Goal: Check status: Check status

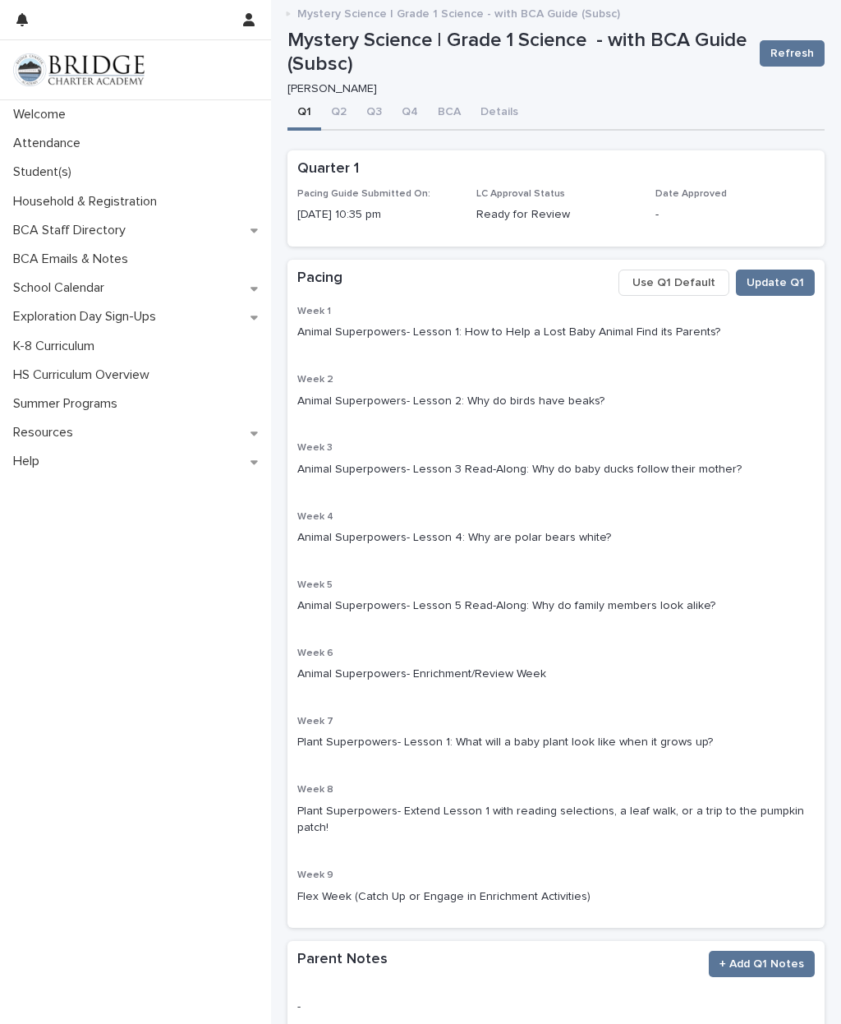
click at [440, 7] on p "Mystery Science | Grade 1 Science - with BCA Guide (Subsc)" at bounding box center [458, 12] width 323 height 18
click at [288, 8] on div "Mystery Science | Grade 1 Science - with BCA Guide (Subsc)" at bounding box center [556, 14] width 570 height 22
click at [373, 8] on p "Mystery Science | Grade 1 Science - with BCA Guide (Subsc)" at bounding box center [458, 12] width 323 height 18
click at [99, 195] on p "Household & Registration" at bounding box center [89, 202] width 164 height 16
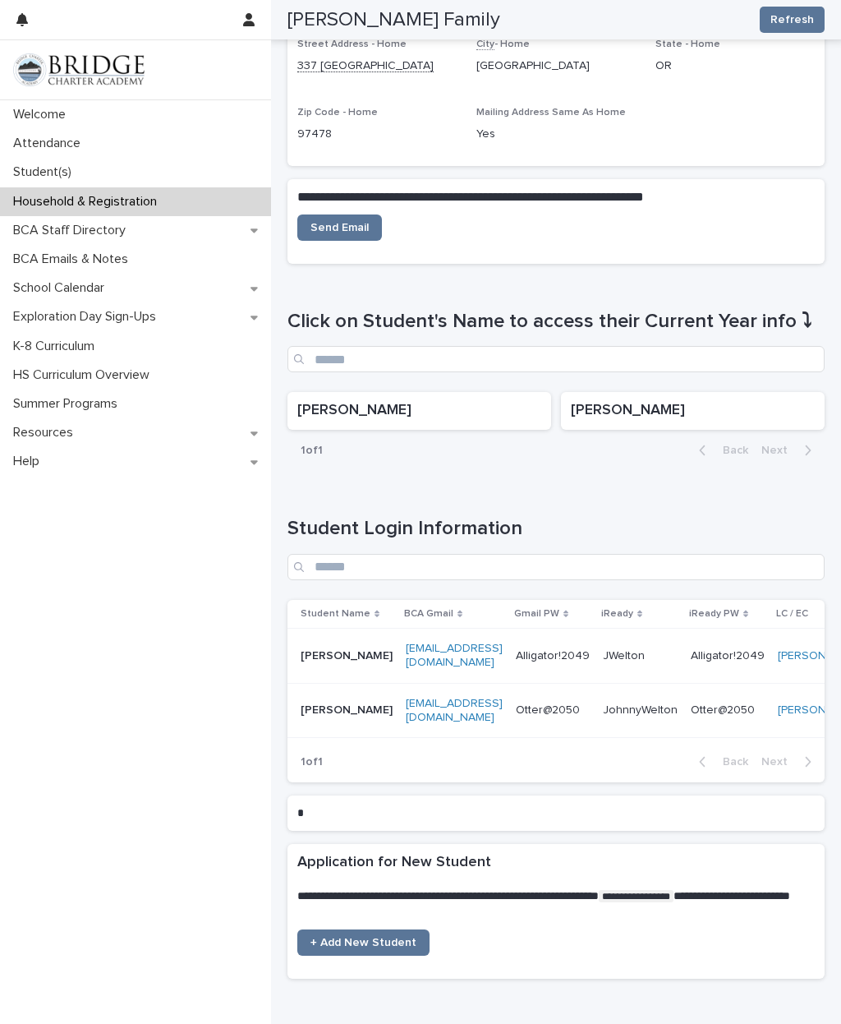
scroll to position [337, 0]
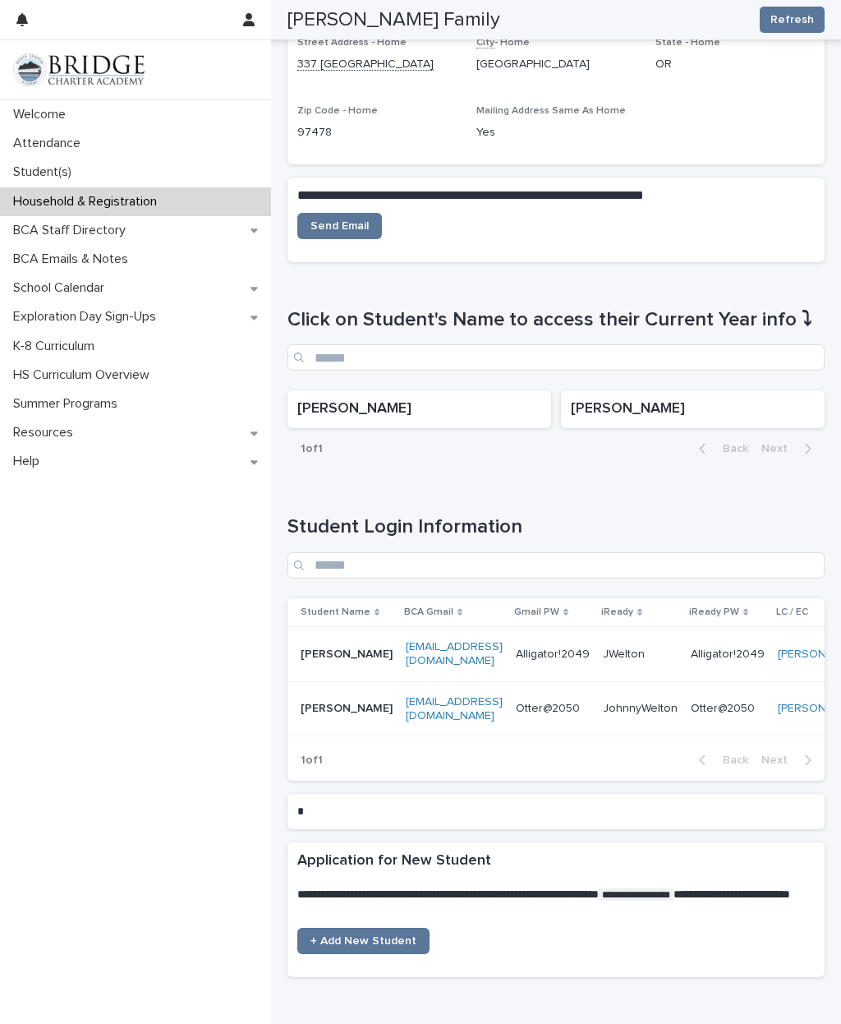
click at [772, 408] on p "[PERSON_NAME]" at bounding box center [693, 409] width 244 height 18
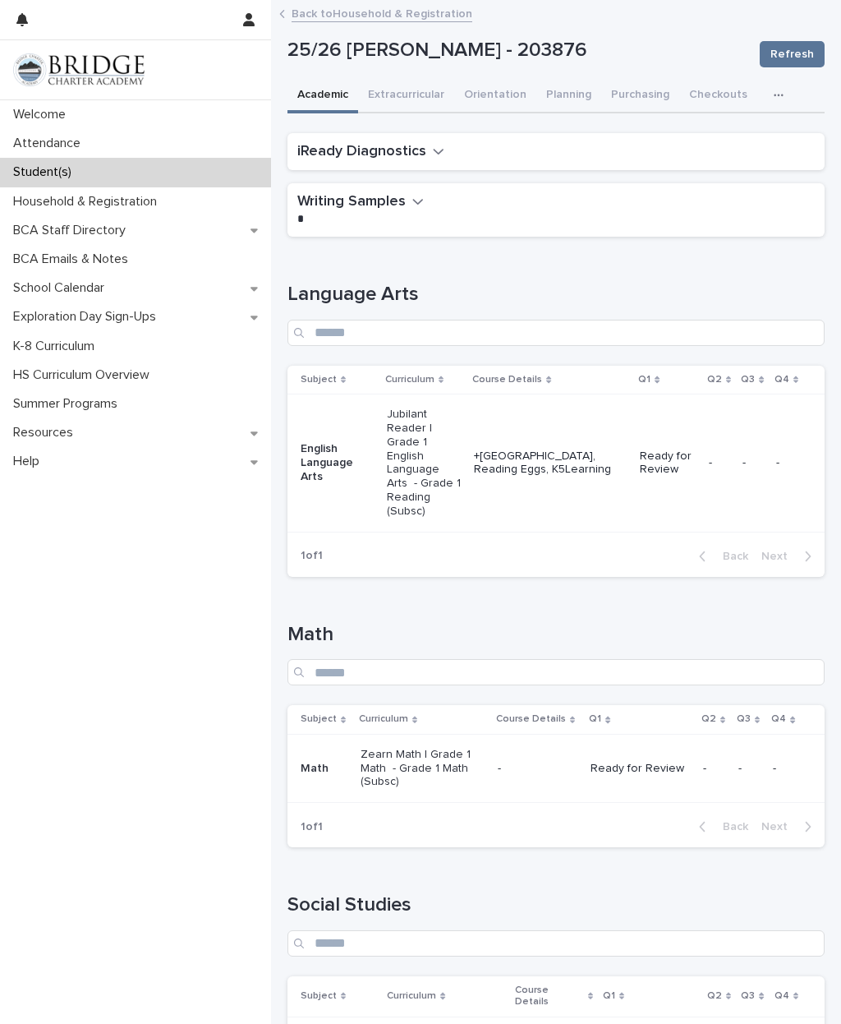
click at [397, 158] on h2 "iReady Diagnostics" at bounding box center [361, 152] width 129 height 18
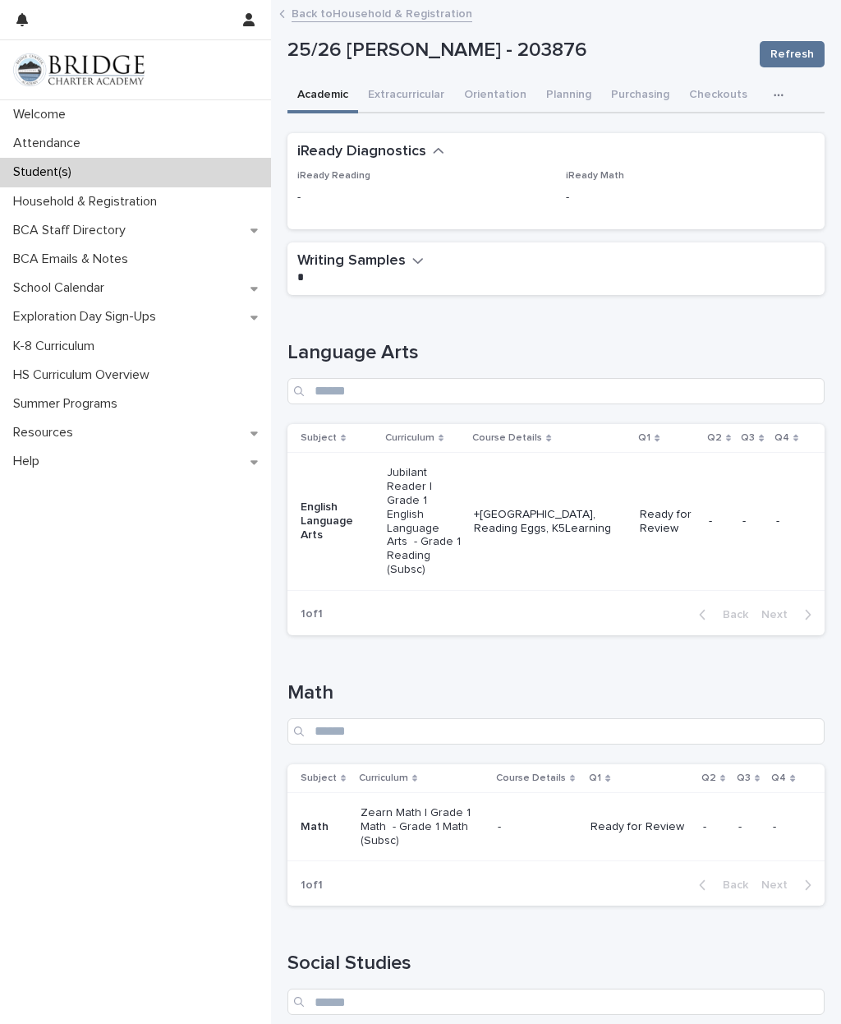
click at [400, 265] on h2 "Writing Samples" at bounding box center [351, 261] width 108 height 18
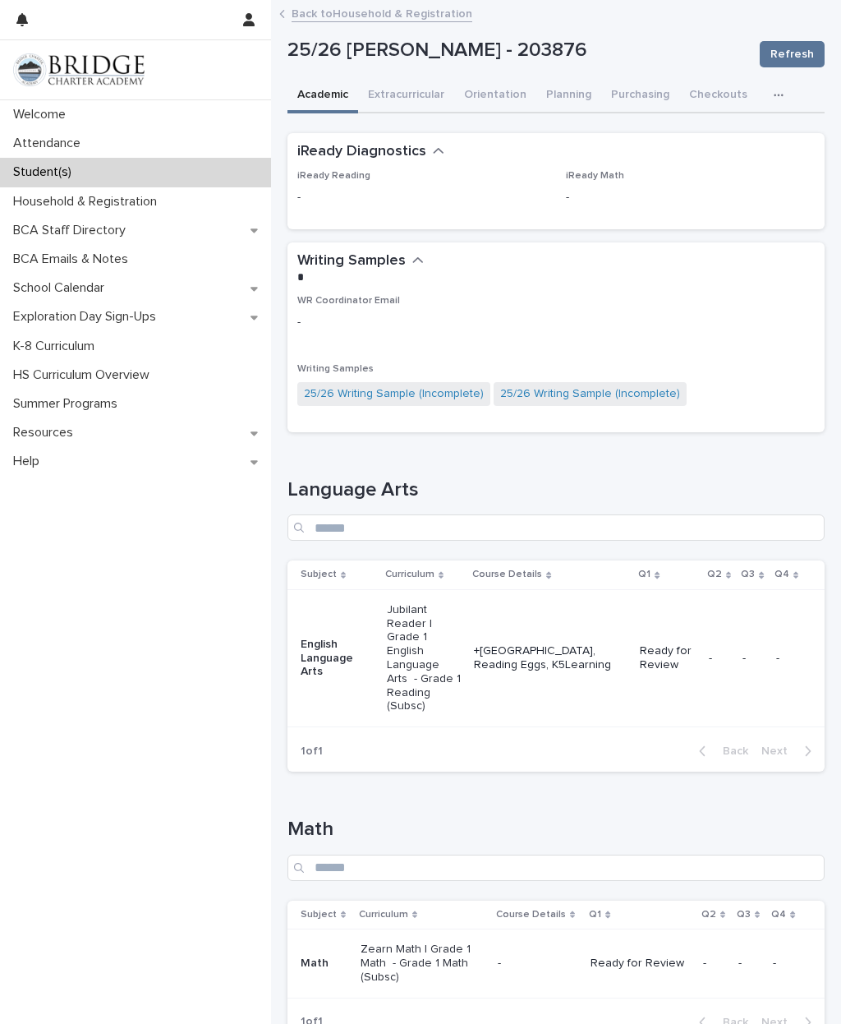
click at [385, 260] on h2 "Writing Samples" at bounding box center [351, 261] width 108 height 18
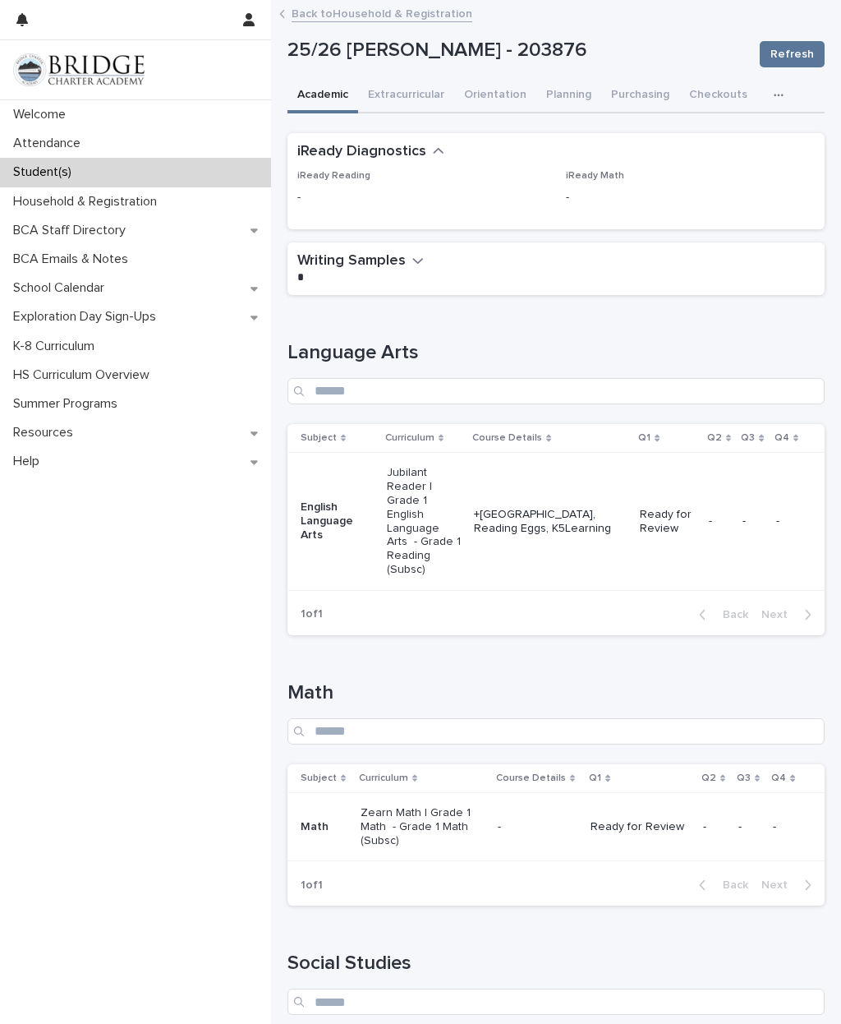
click at [427, 150] on button "iReady Diagnostics" at bounding box center [370, 152] width 147 height 18
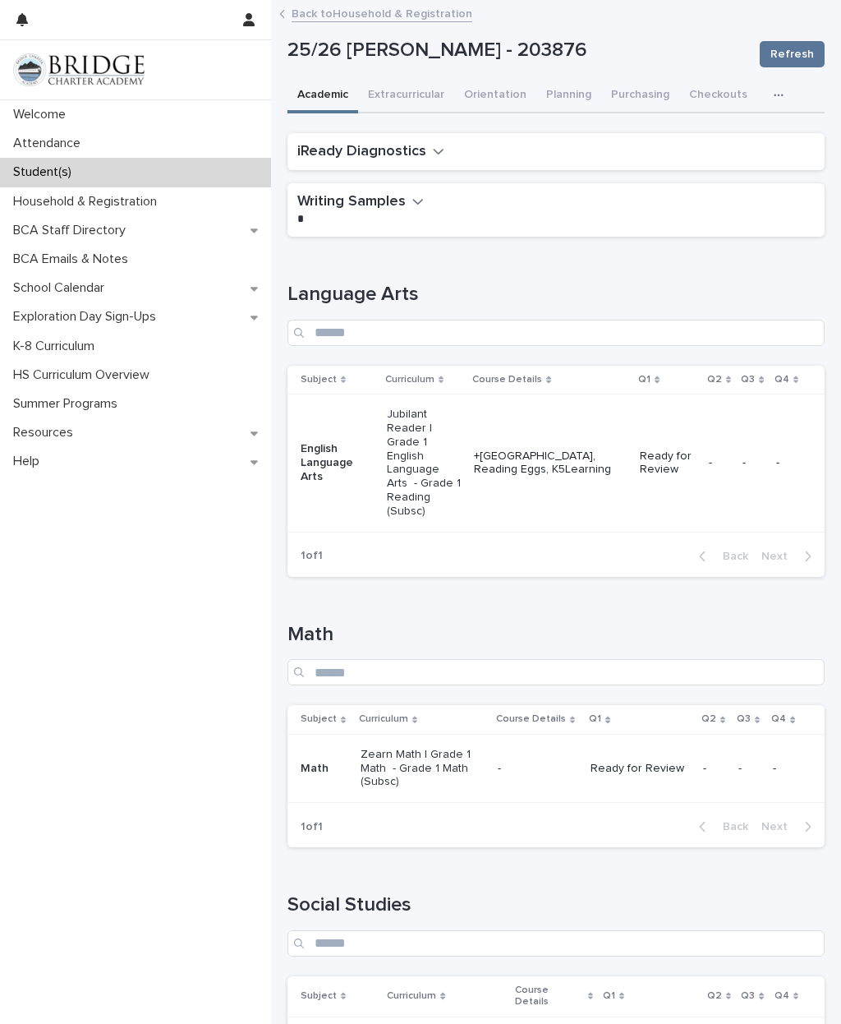
click at [95, 116] on div "Welcome" at bounding box center [135, 114] width 271 height 29
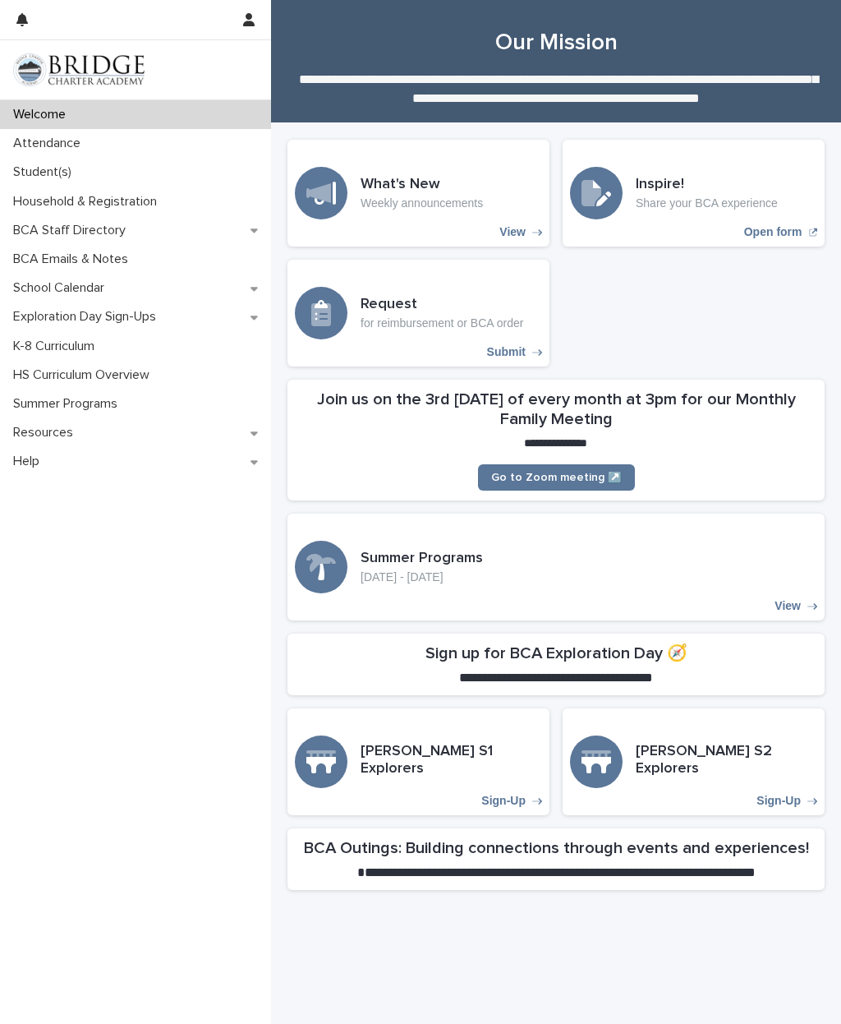
click at [37, 150] on p "Attendance" at bounding box center [50, 144] width 87 height 16
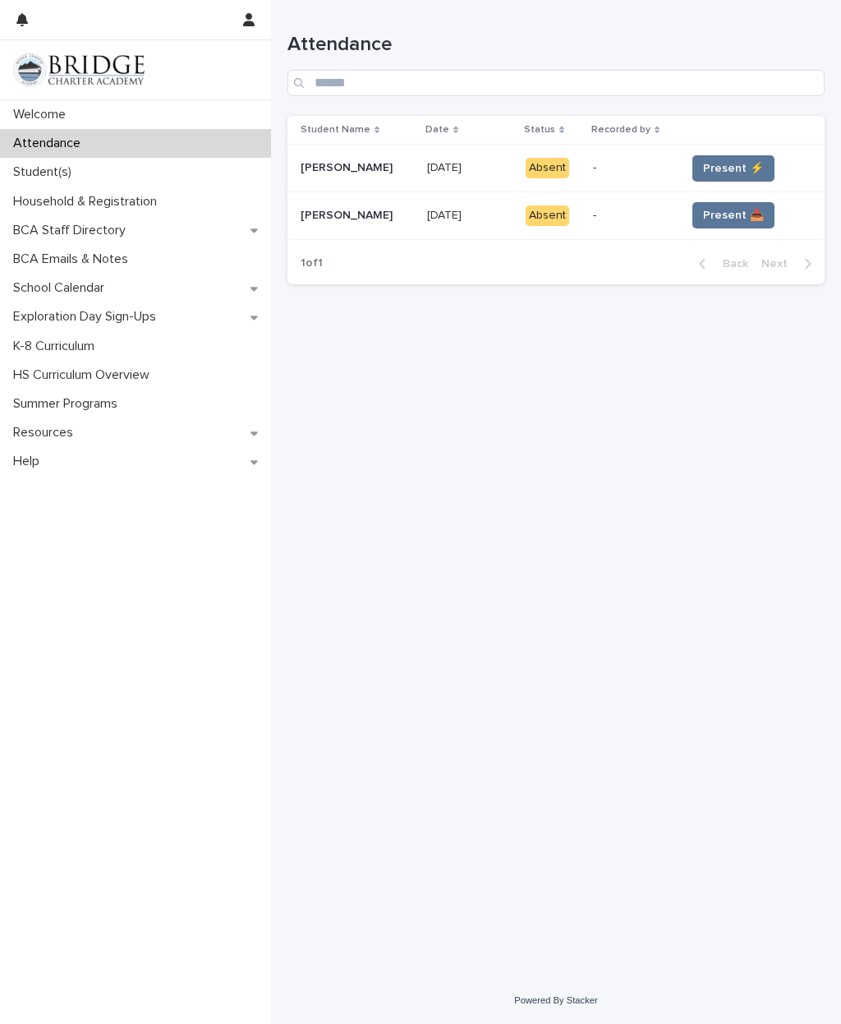
click at [718, 214] on span "Present 📥" at bounding box center [733, 215] width 61 height 16
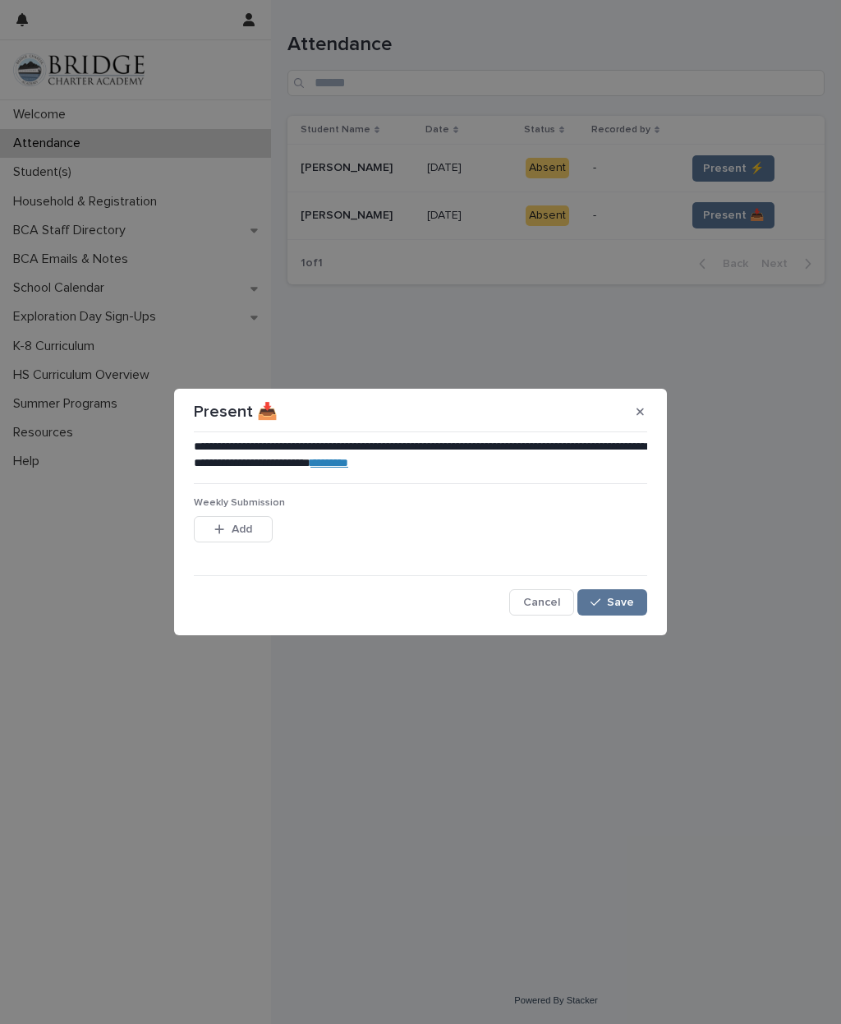
click at [620, 605] on span "Save" at bounding box center [620, 603] width 27 height 12
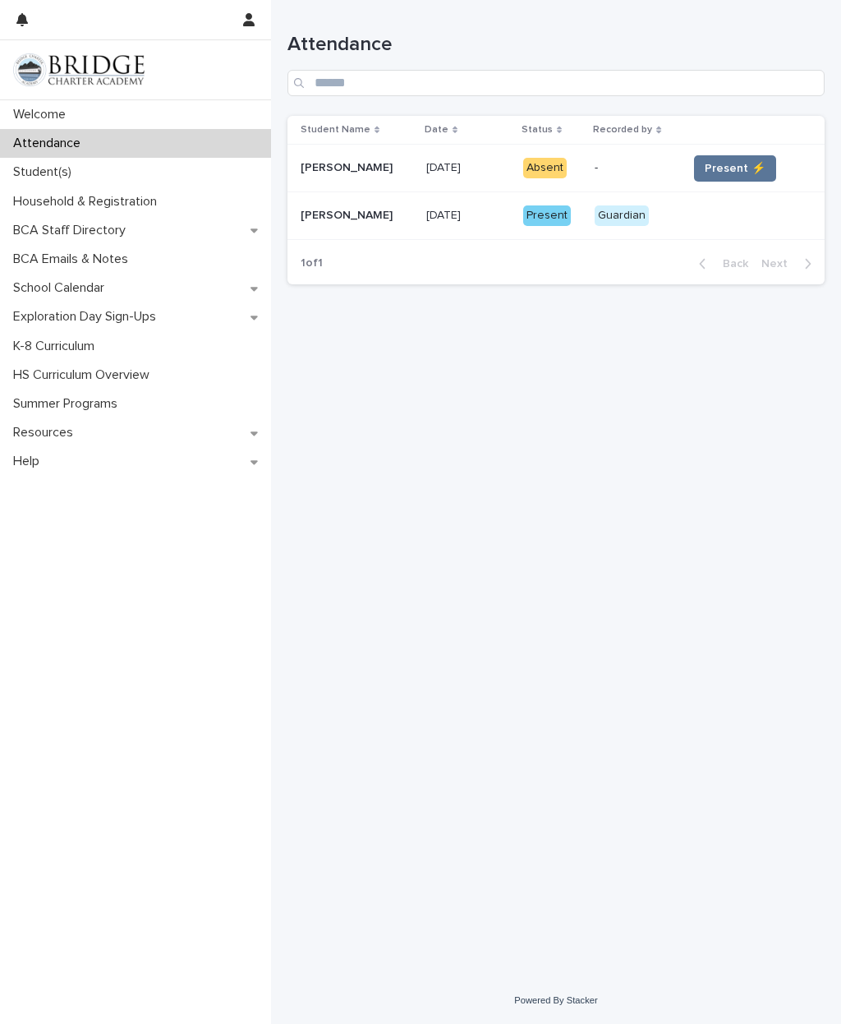
click at [730, 174] on span "Present ⚡" at bounding box center [735, 168] width 61 height 16
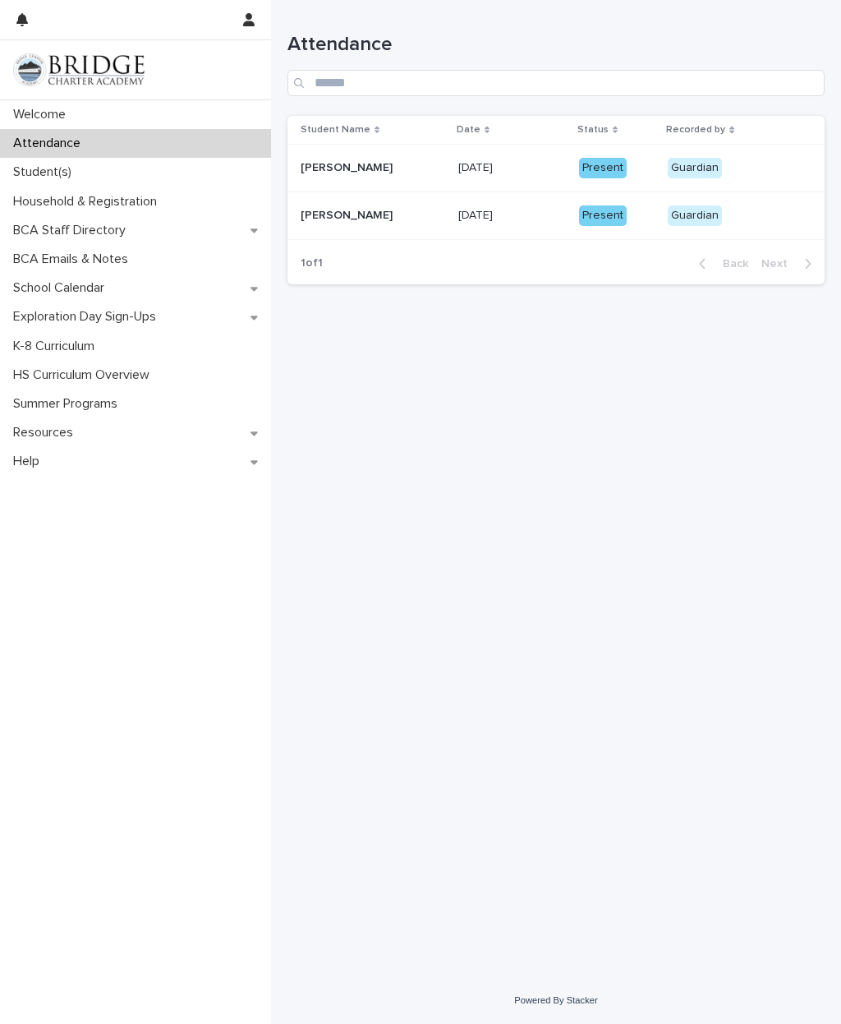
click at [106, 198] on p "Household & Registration" at bounding box center [89, 202] width 164 height 16
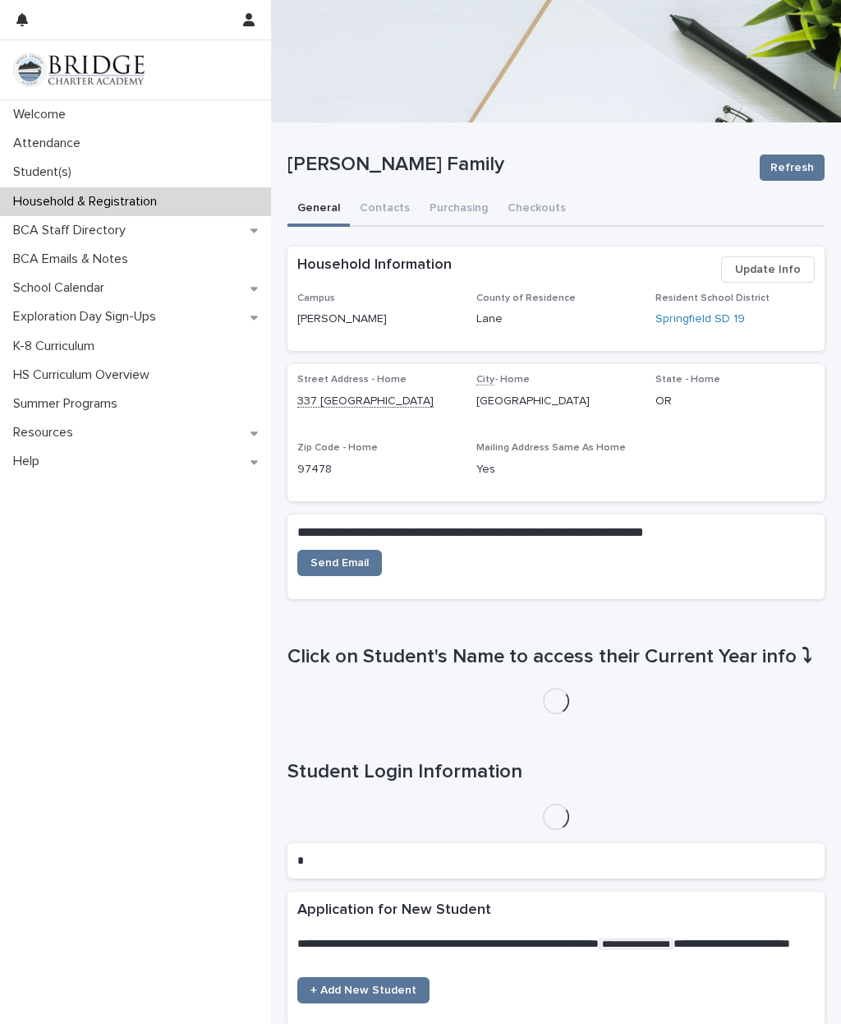
click at [449, 207] on button "Purchasing" at bounding box center [459, 209] width 78 height 35
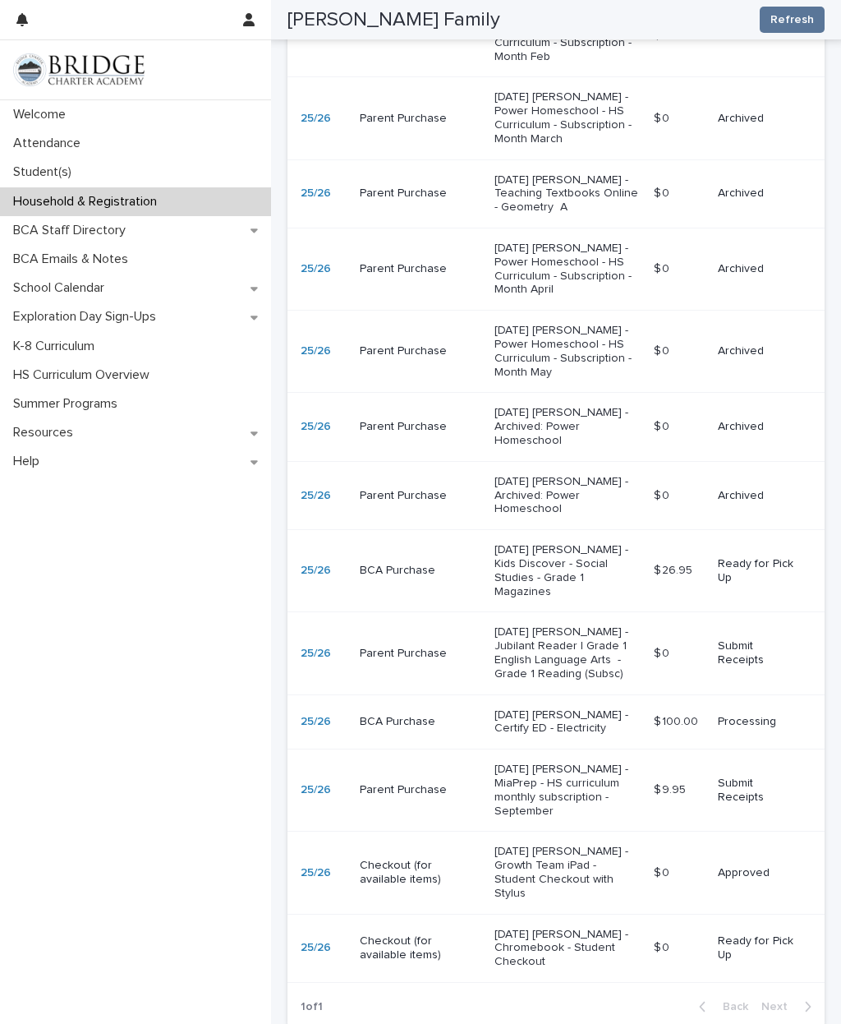
scroll to position [1301, 0]
click at [548, 846] on p "[DATE] [PERSON_NAME] - Growth Team iPad - Student Checkout with Stylus" at bounding box center [568, 873] width 146 height 55
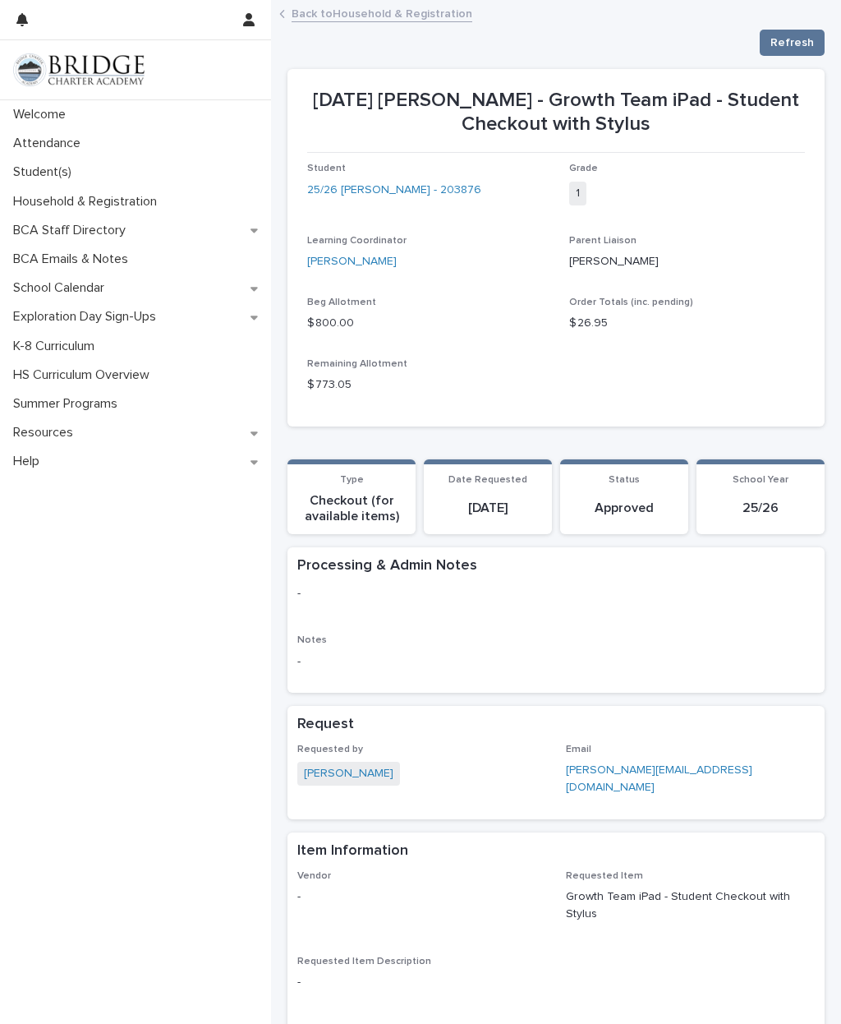
click at [368, 8] on link "Back to Household & Registration" at bounding box center [382, 12] width 181 height 19
